Goal: Task Accomplishment & Management: Use online tool/utility

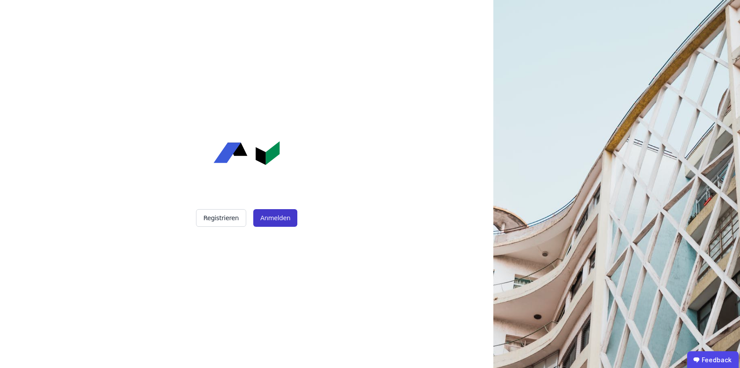
click at [287, 216] on button "Anmelden" at bounding box center [275, 218] width 44 height 18
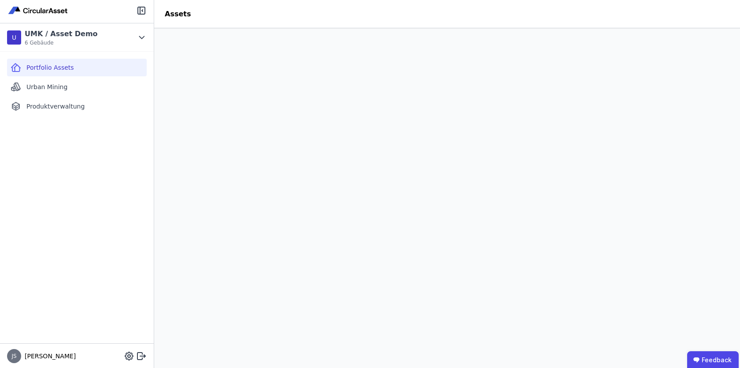
click at [50, 59] on div "Portfolio Assets" at bounding box center [77, 68] width 140 height 18
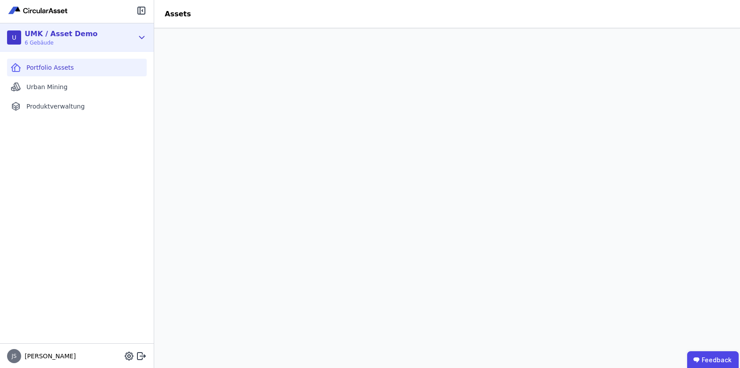
click at [140, 36] on icon at bounding box center [142, 37] width 5 height 2
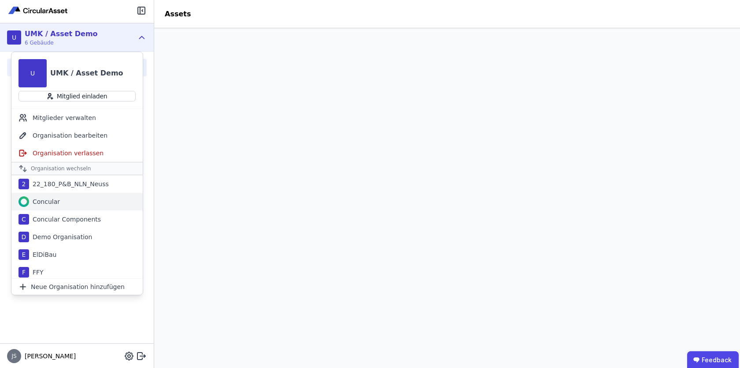
click at [74, 198] on div "Concular" at bounding box center [76, 202] width 131 height 18
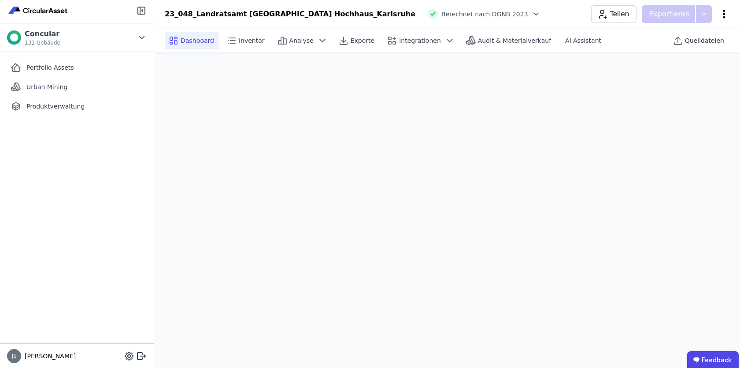
click at [726, 15] on icon at bounding box center [724, 14] width 11 height 11
click at [682, 68] on span "Energie im Betrieb (B6)" at bounding box center [686, 71] width 71 height 18
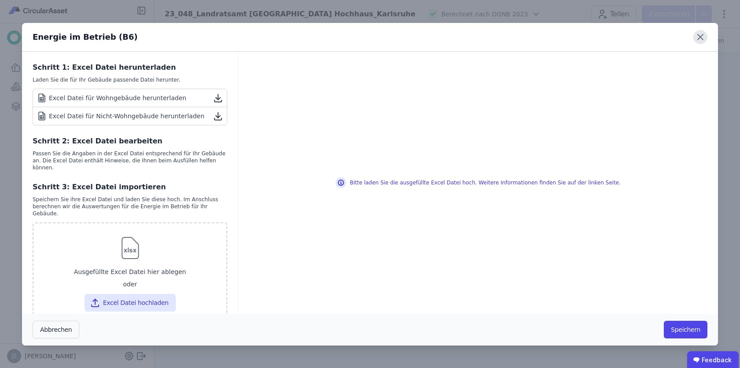
click at [705, 39] on icon at bounding box center [701, 37] width 14 height 14
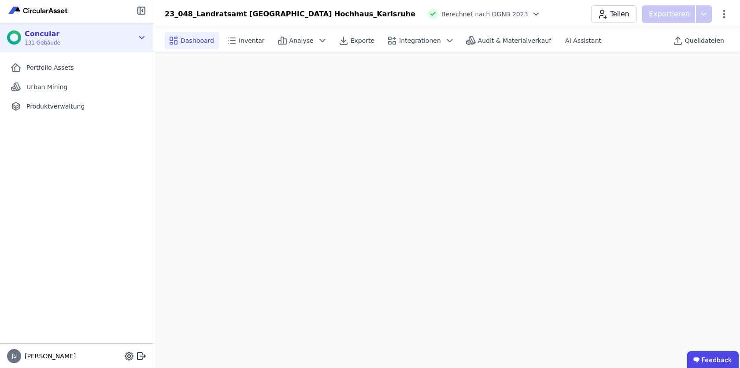
click at [145, 35] on icon at bounding box center [142, 37] width 10 height 11
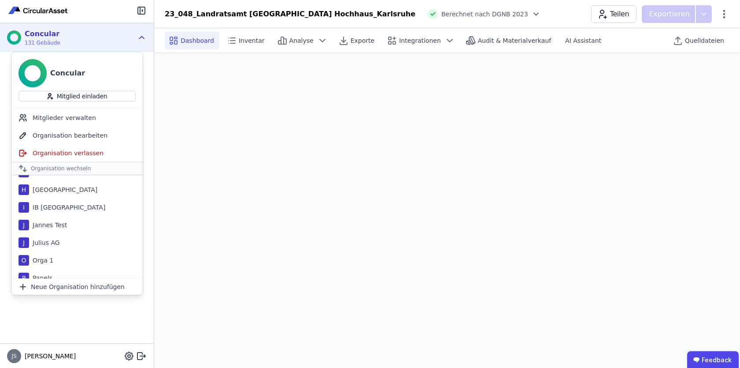
scroll to position [285, 0]
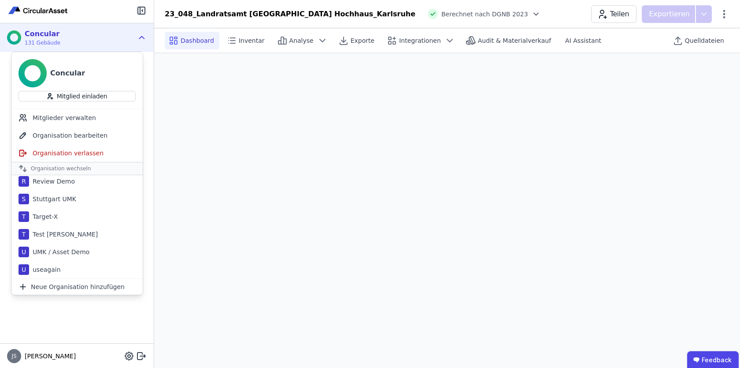
click at [85, 321] on div "Portfolio Assets Urban Mining Produktverwaltung" at bounding box center [77, 197] width 154 height 291
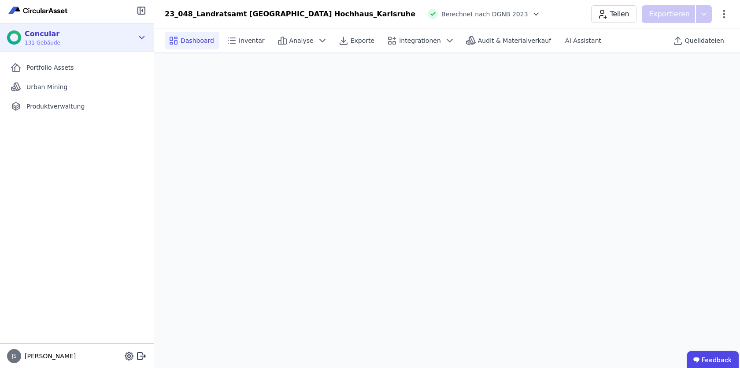
click at [66, 40] on div "Concular 131 Gebäude" at bounding box center [70, 38] width 126 height 18
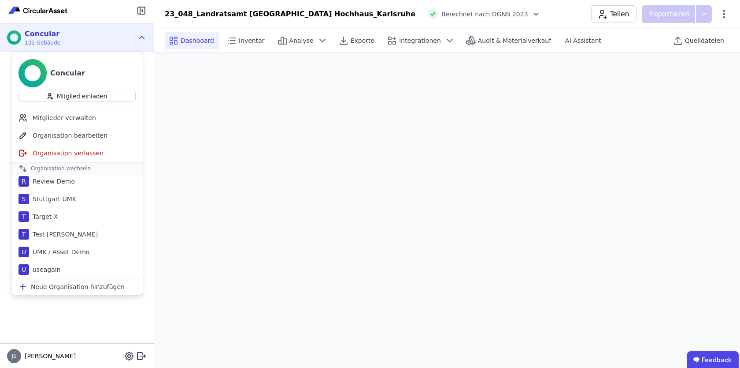
click at [58, 256] on div "U UMK / Asset Demo" at bounding box center [76, 252] width 131 height 18
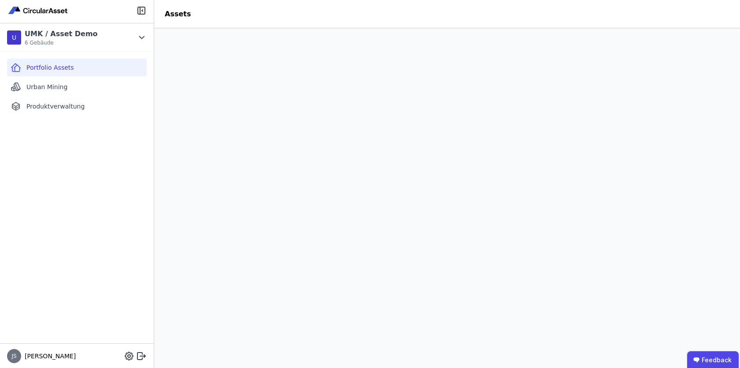
click at [143, 181] on div "Portfolio Assets Urban Mining Produktverwaltung" at bounding box center [77, 197] width 154 height 291
click at [48, 89] on span "Urban Mining" at bounding box center [46, 86] width 41 height 9
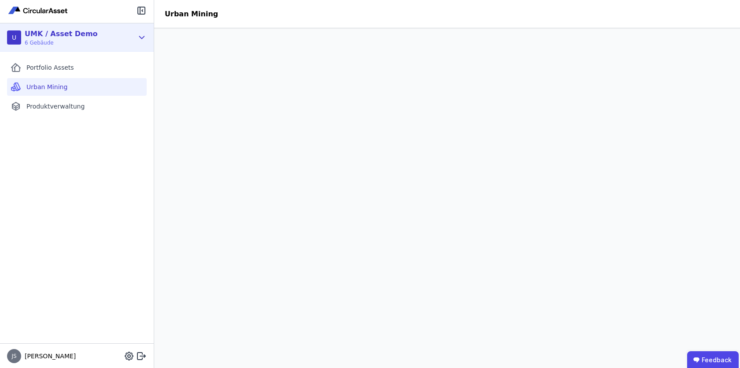
click at [141, 40] on icon at bounding box center [142, 37] width 10 height 11
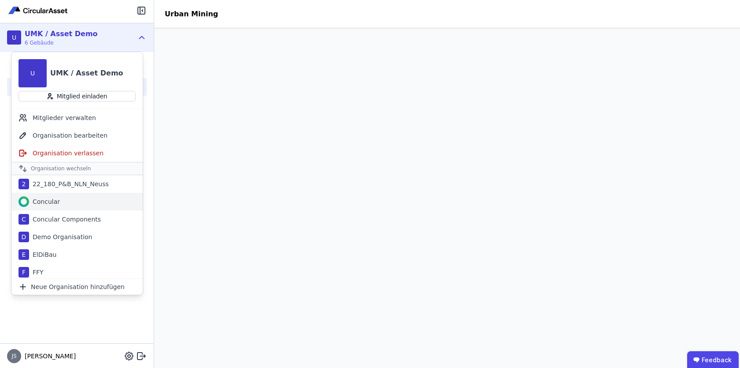
click at [50, 203] on div "Concular" at bounding box center [44, 201] width 31 height 9
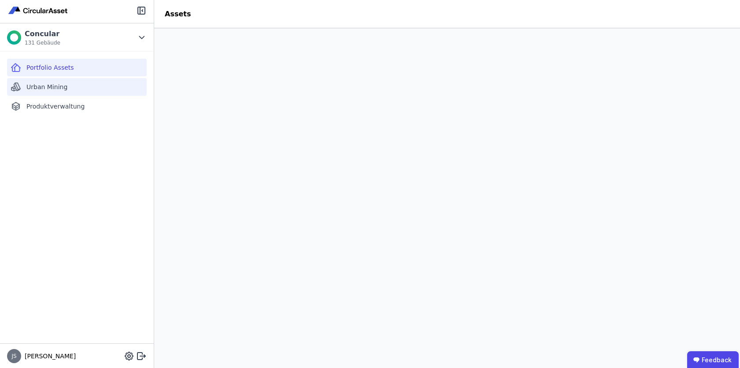
click at [104, 88] on div "Urban Mining" at bounding box center [77, 87] width 140 height 18
click at [268, 15] on header "Urban Mining" at bounding box center [447, 14] width 586 height 28
click at [141, 356] on icon at bounding box center [142, 354] width 5 height 1
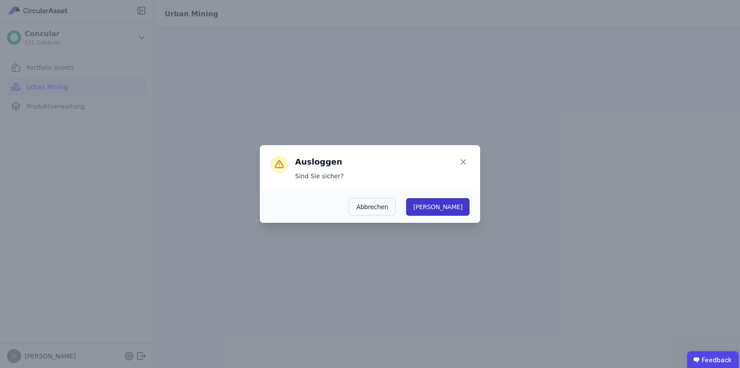
click at [458, 201] on button "[PERSON_NAME]" at bounding box center [437, 207] width 63 height 18
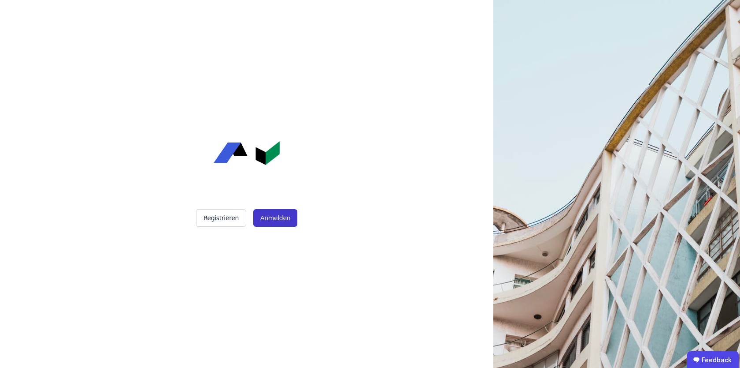
click at [280, 217] on button "Anmelden" at bounding box center [275, 218] width 44 height 18
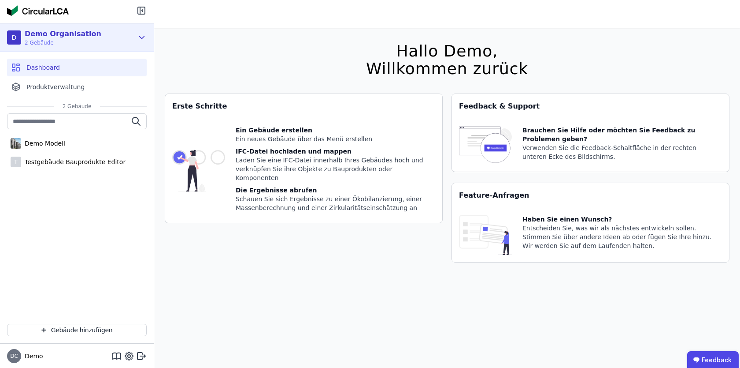
click at [130, 37] on div "D Demo Organisation 2 Gebäude" at bounding box center [70, 38] width 126 height 18
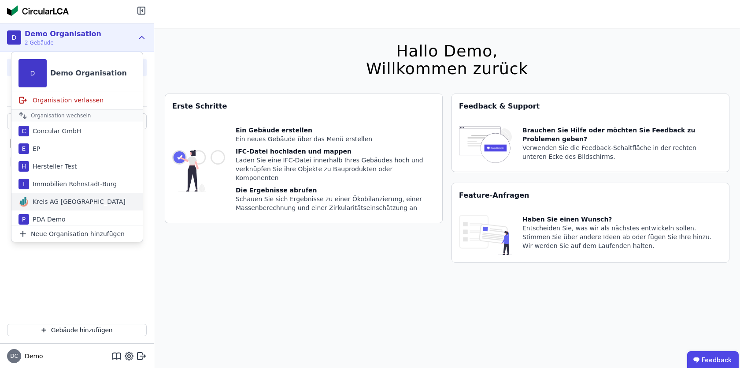
click at [65, 200] on div "Kreis AG Germany" at bounding box center [77, 201] width 97 height 9
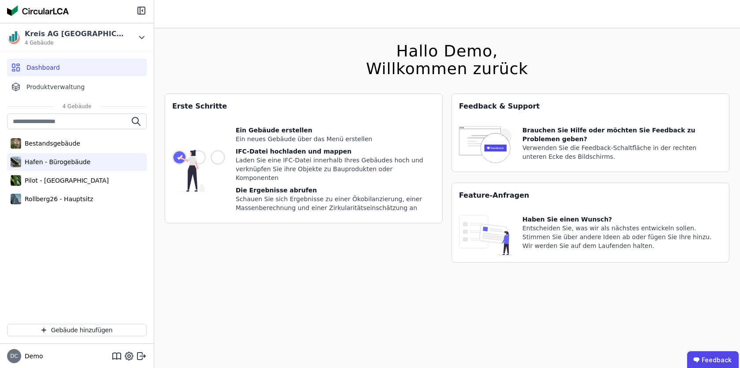
click at [48, 167] on div "Hafen - Bürogebäude" at bounding box center [77, 162] width 140 height 18
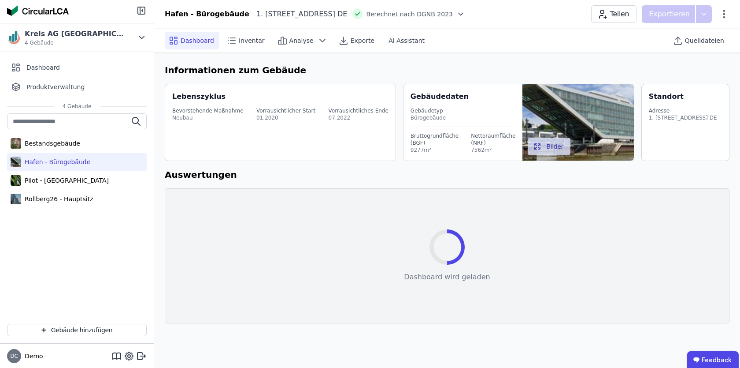
click at [157, 53] on div "Informationen zum Gebäude Lebenszyklus Bevorstehende Maßnahme Neubau Vorrausich…" at bounding box center [447, 193] width 586 height 281
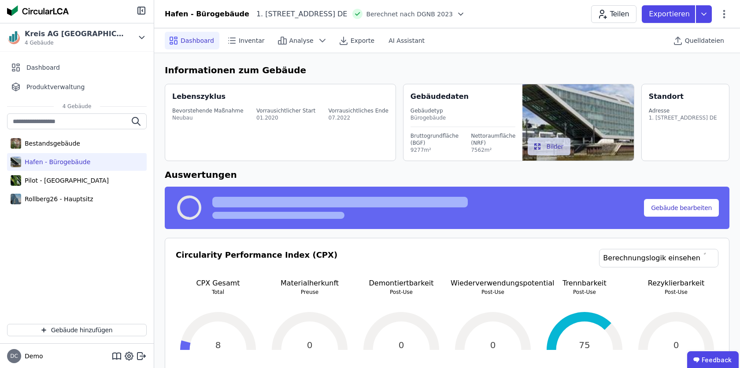
click at [462, 13] on icon at bounding box center [461, 14] width 9 height 9
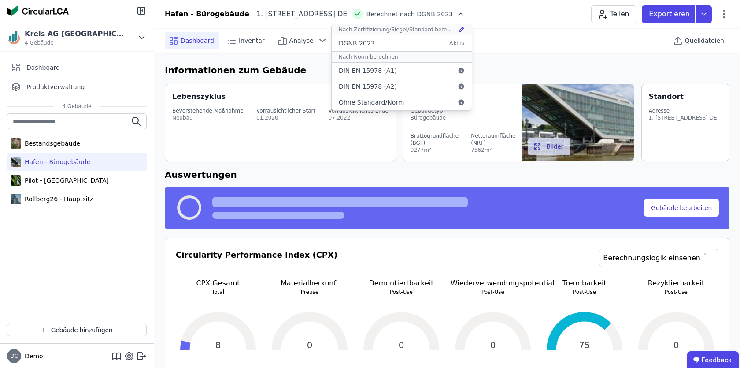
click at [462, 13] on icon at bounding box center [461, 14] width 9 height 9
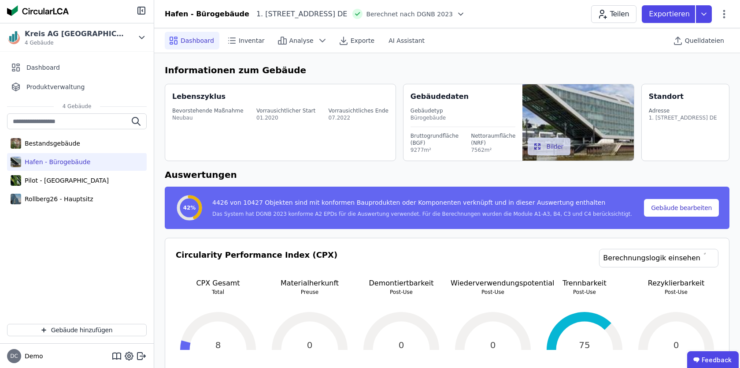
click at [462, 13] on icon at bounding box center [461, 14] width 9 height 9
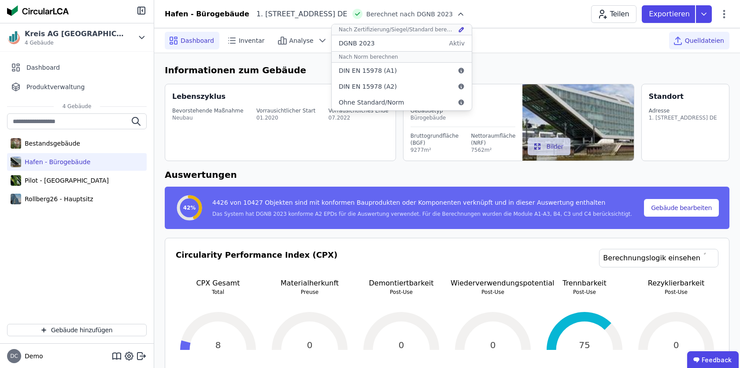
click at [716, 40] on span "Quelldateien" at bounding box center [704, 40] width 39 height 9
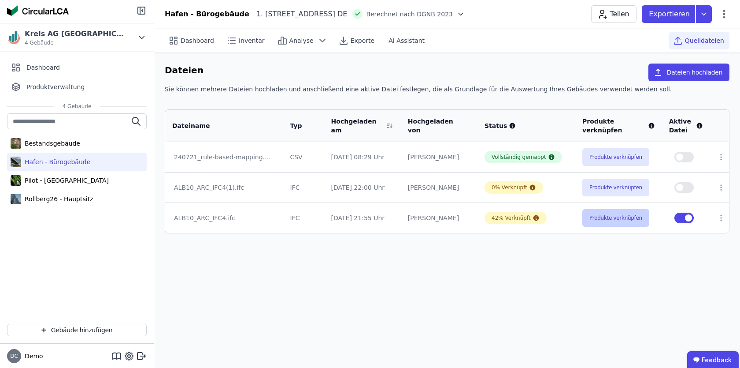
click at [599, 222] on button "Produkte verknüpfen" at bounding box center [616, 218] width 67 height 18
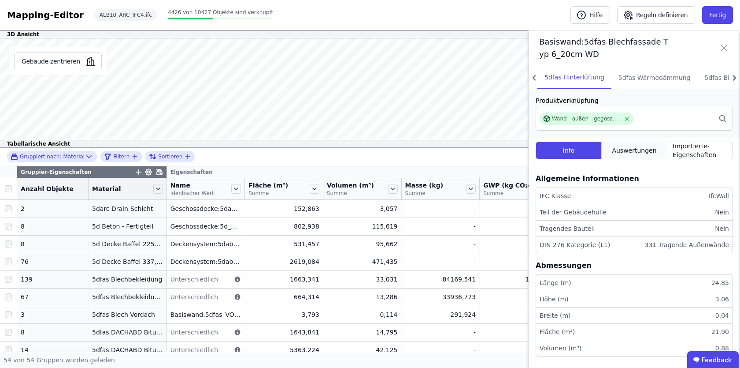
click at [636, 151] on span "Auswertungen" at bounding box center [634, 150] width 45 height 9
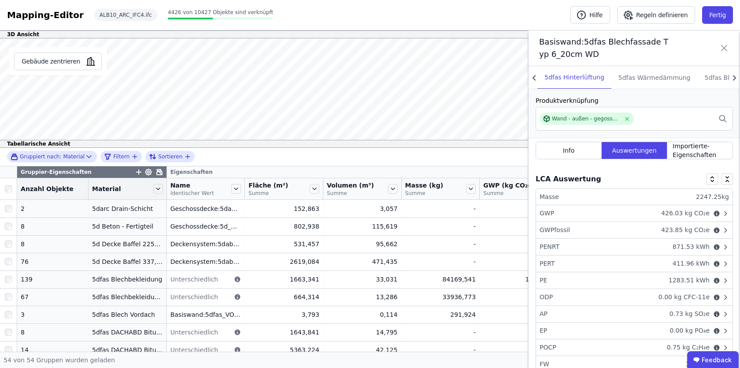
click at [721, 43] on icon at bounding box center [724, 48] width 11 height 25
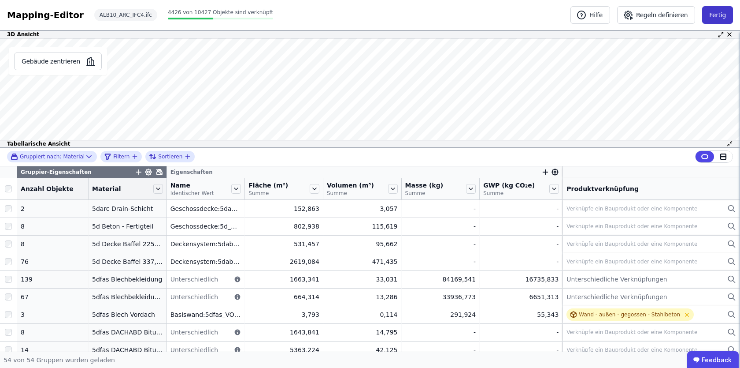
click at [718, 11] on button "Fertig" at bounding box center [718, 15] width 31 height 18
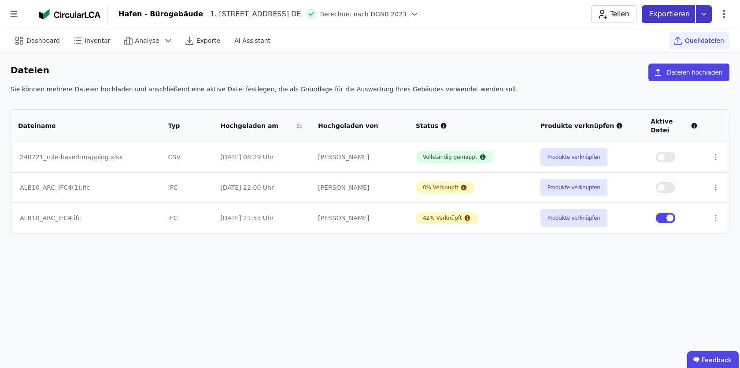
click at [708, 13] on icon at bounding box center [704, 14] width 16 height 18
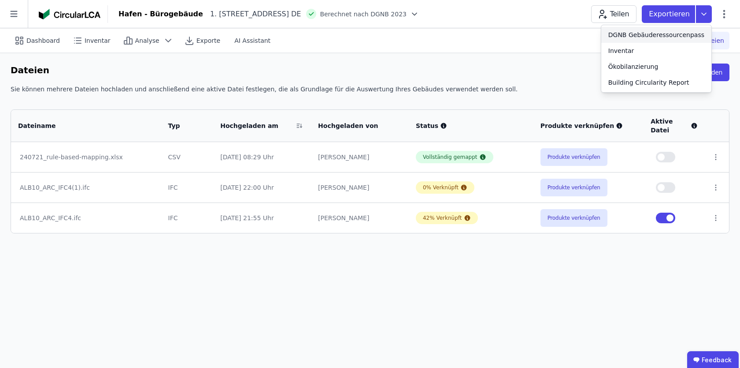
click at [655, 38] on div "DGNB Gebäuderessourcenpass" at bounding box center [657, 34] width 96 height 9
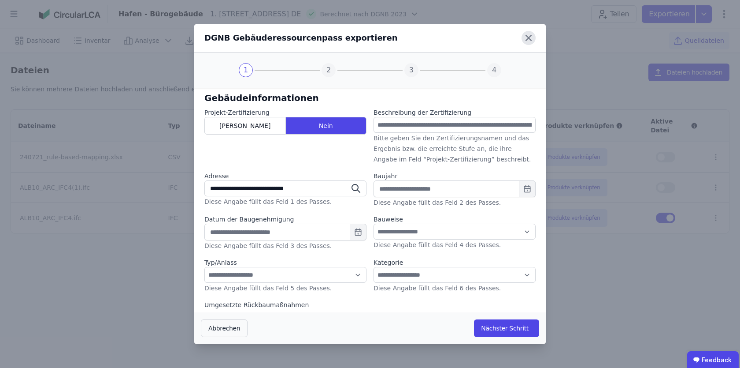
click at [525, 40] on icon at bounding box center [529, 38] width 14 height 14
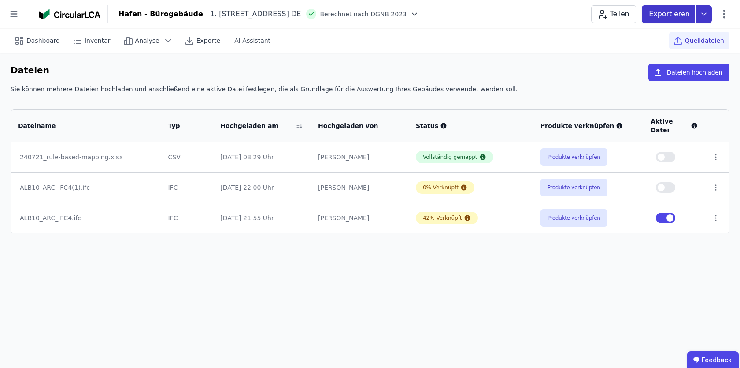
click at [706, 11] on icon at bounding box center [704, 14] width 16 height 18
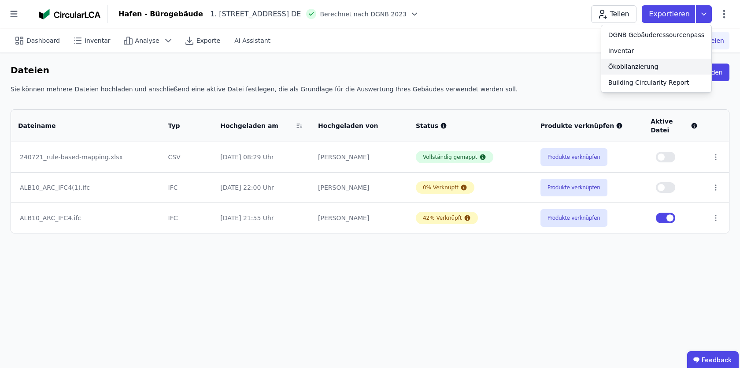
click at [646, 67] on div "Ökobilanzierung" at bounding box center [634, 66] width 50 height 9
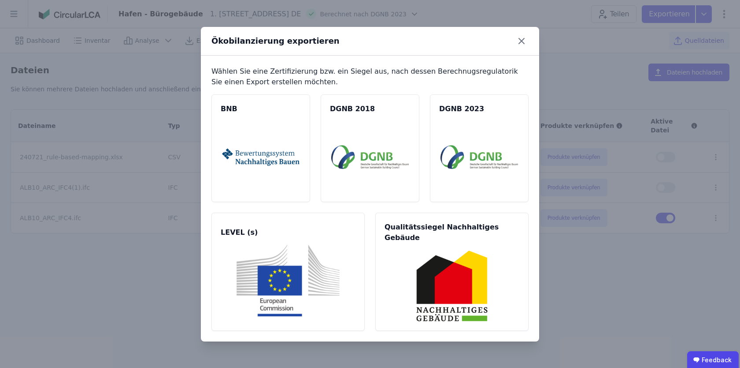
click at [248, 33] on div "Ökobilanzierung exportieren" at bounding box center [370, 41] width 338 height 29
click at [98, 81] on div "Ökobilanzierung exportieren Wählen Sie eine Zertifizierung bzw. ein Siegel aus,…" at bounding box center [370, 184] width 740 height 368
click at [524, 47] on icon at bounding box center [522, 41] width 14 height 14
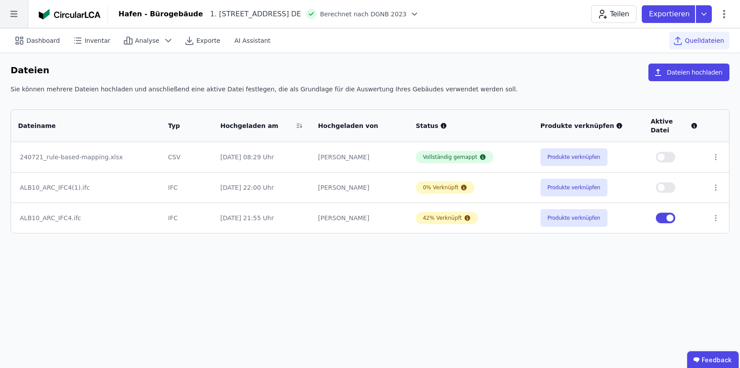
click at [21, 15] on icon at bounding box center [14, 14] width 28 height 28
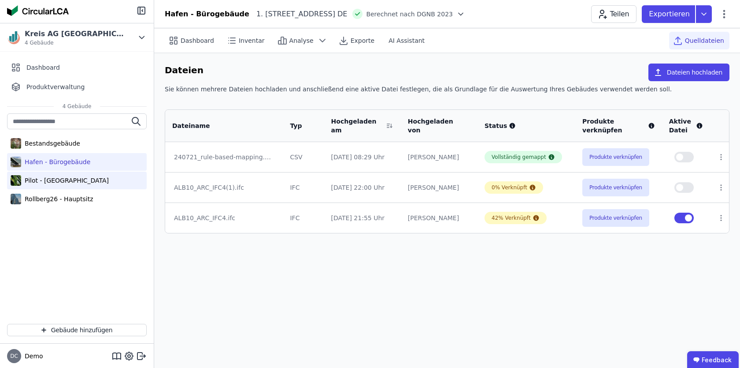
click at [45, 177] on div "Pilot - Green Building" at bounding box center [65, 180] width 88 height 9
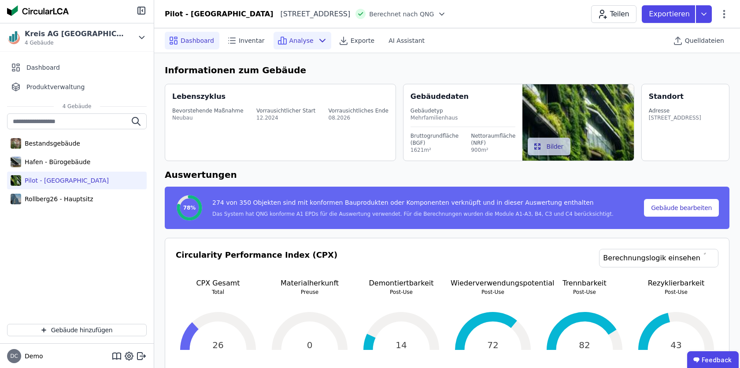
click at [317, 40] on icon at bounding box center [322, 40] width 11 height 11
